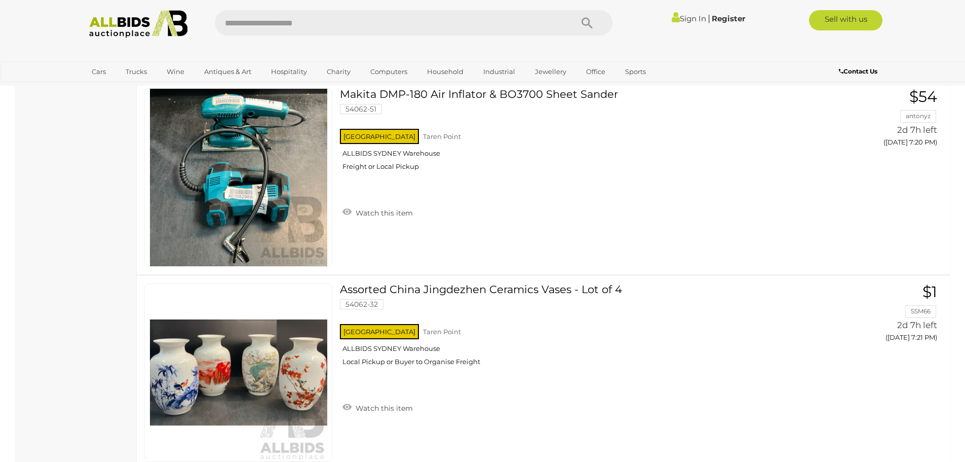
scroll to position [4104, 0]
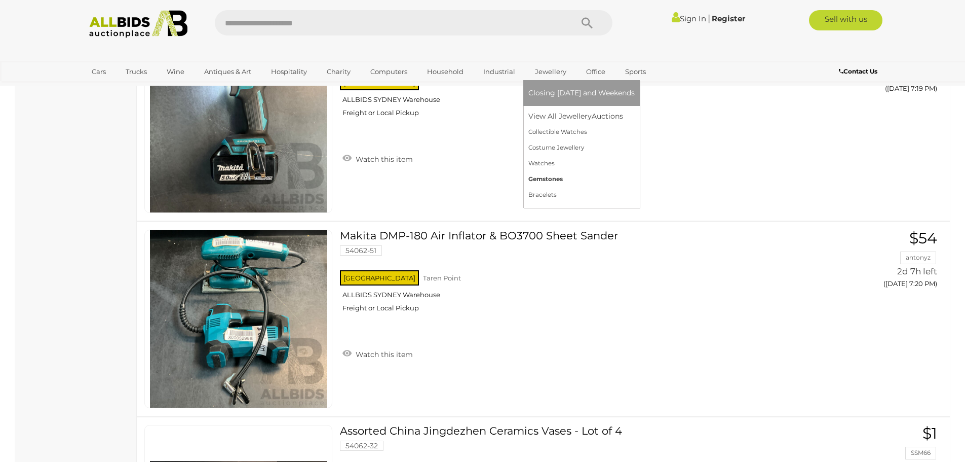
click at [553, 181] on link "Gemstones" at bounding box center [582, 179] width 106 height 16
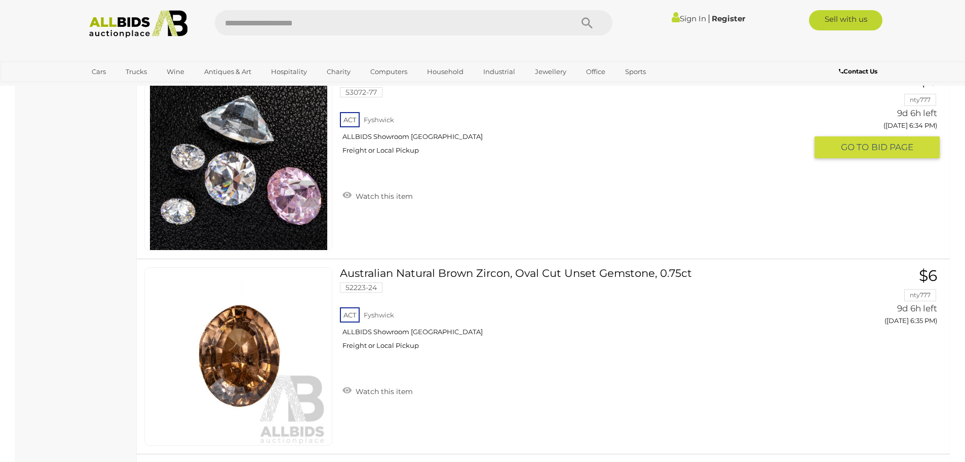
scroll to position [1064, 0]
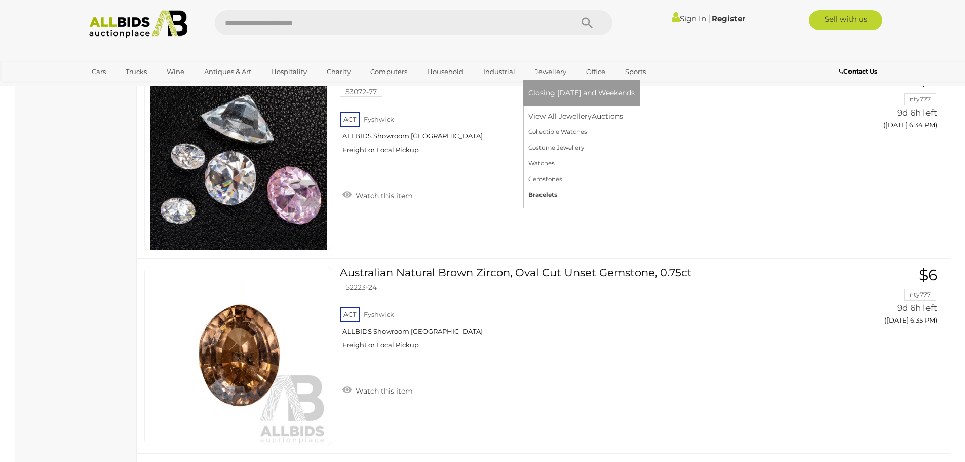
click at [542, 195] on link "Bracelets" at bounding box center [582, 195] width 106 height 16
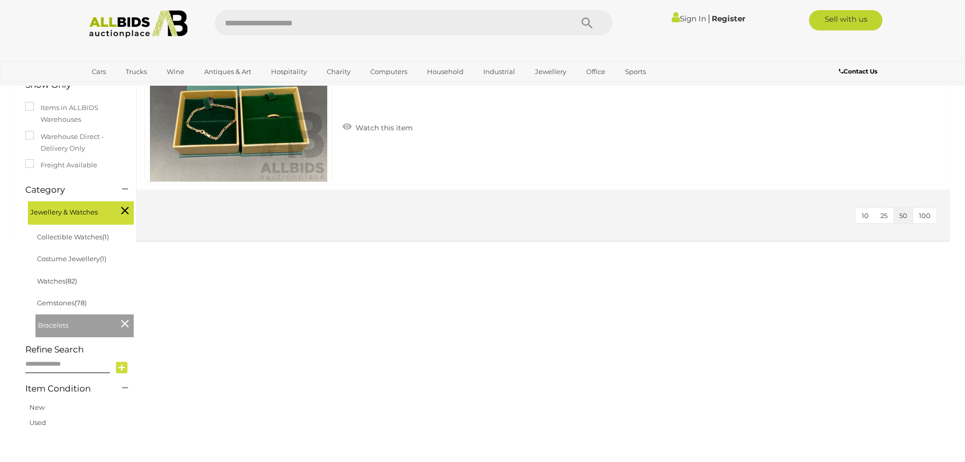
scroll to position [203, 0]
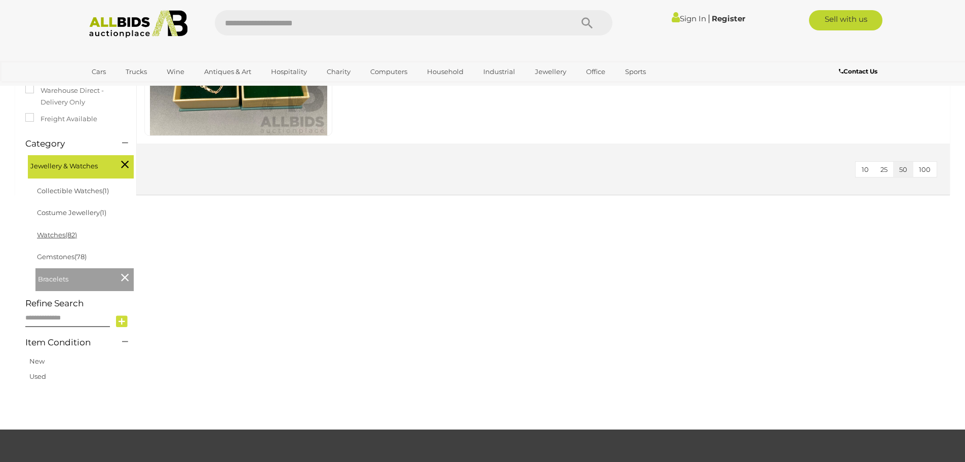
click at [56, 236] on link "Watches (82)" at bounding box center [57, 235] width 40 height 8
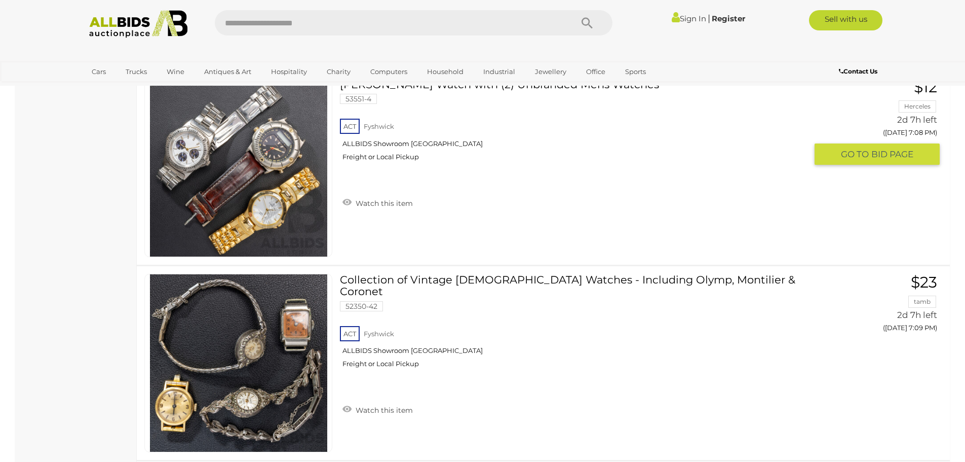
scroll to position [7043, 0]
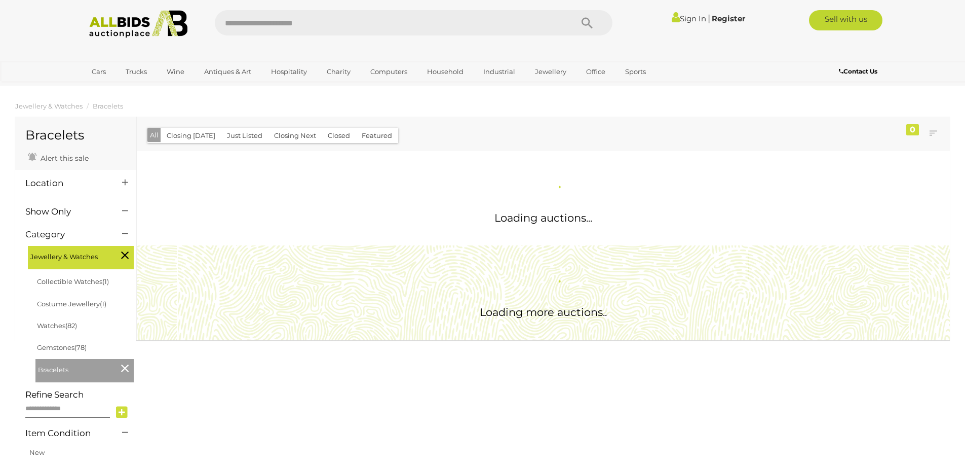
scroll to position [203, 0]
